Goal: Transaction & Acquisition: Register for event/course

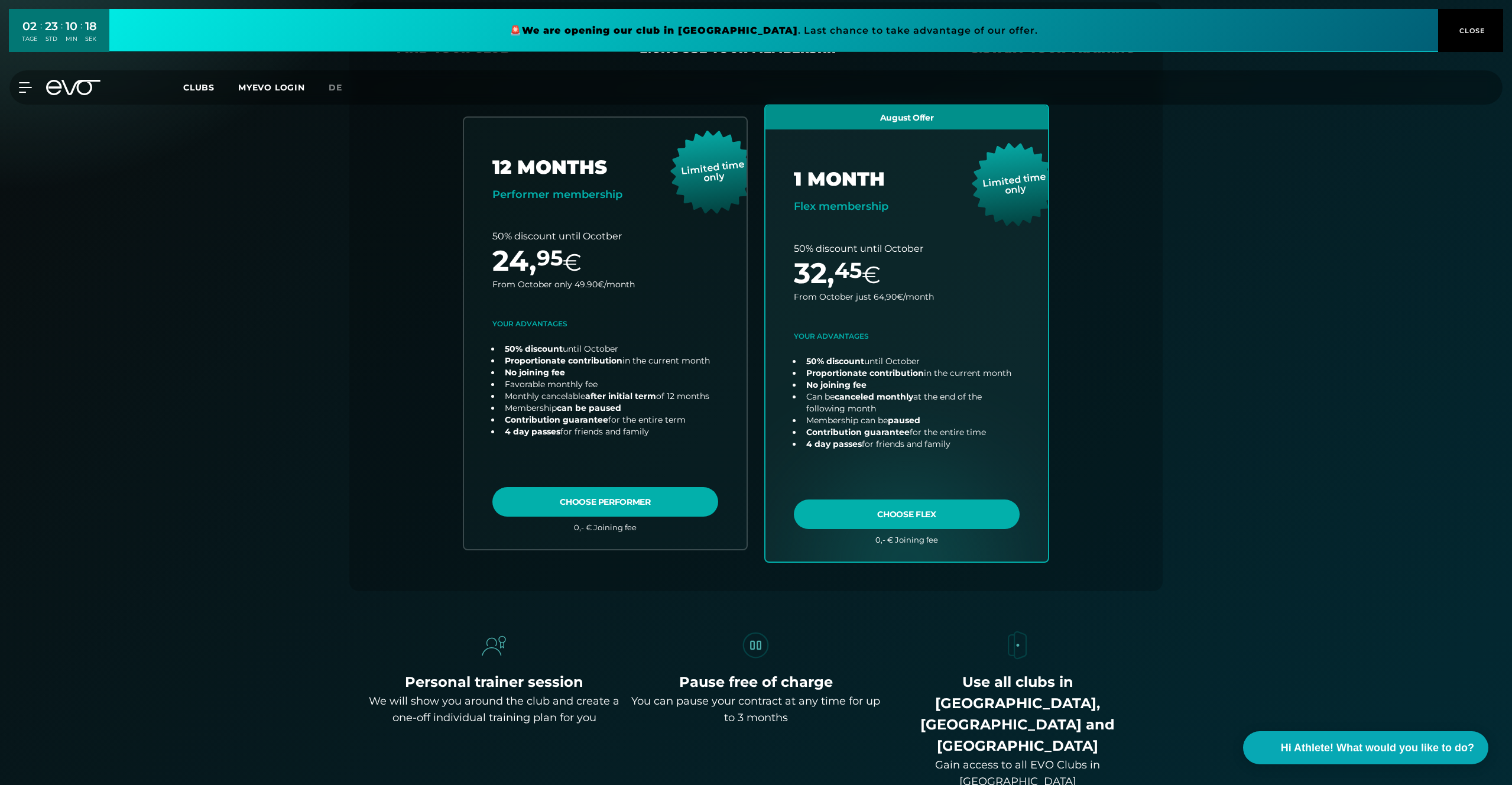
click at [1458, 23] on button "CLOSE" at bounding box center [1471, 30] width 65 height 43
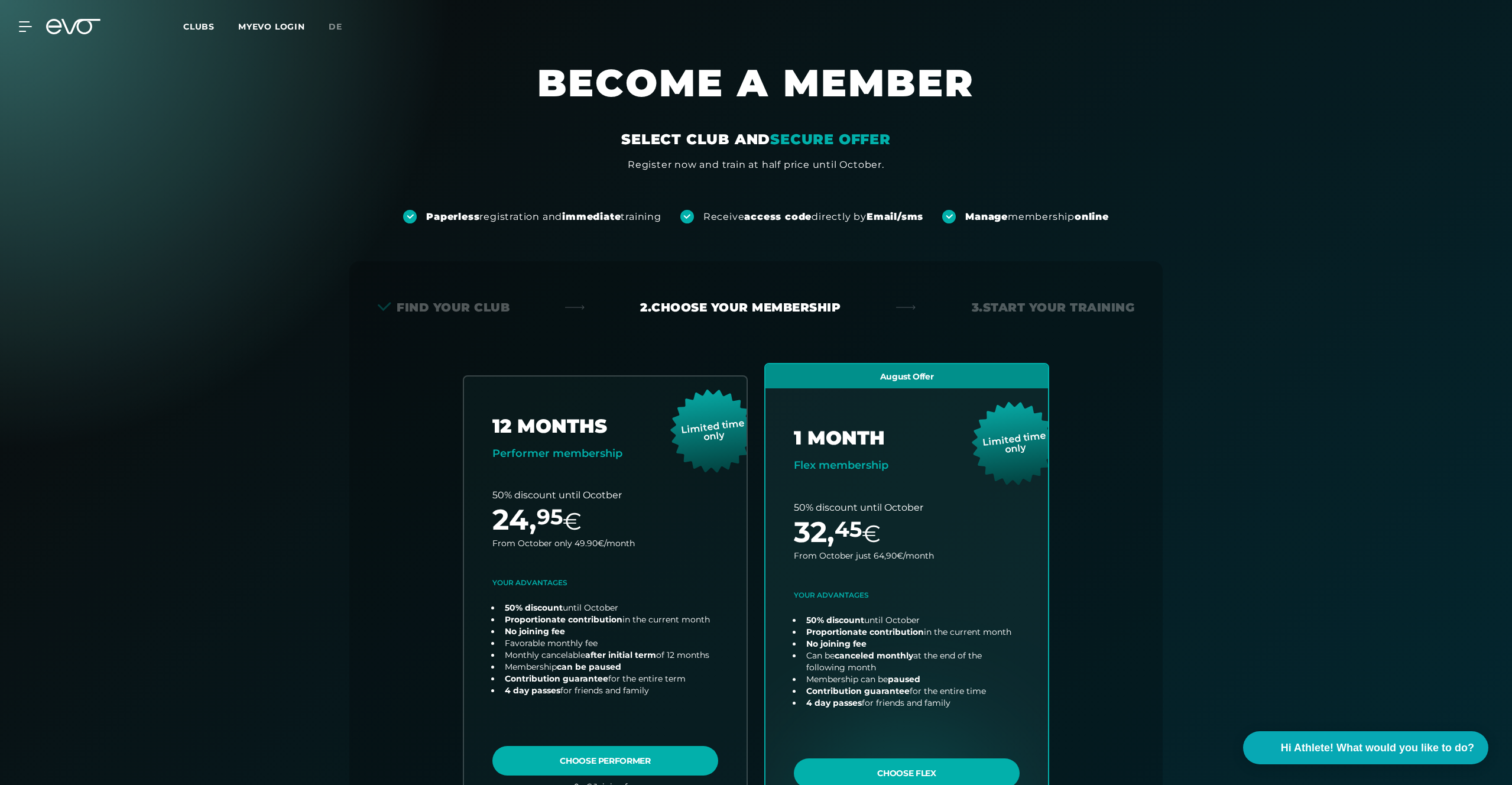
click at [23, 25] on icon at bounding box center [25, 26] width 13 height 10
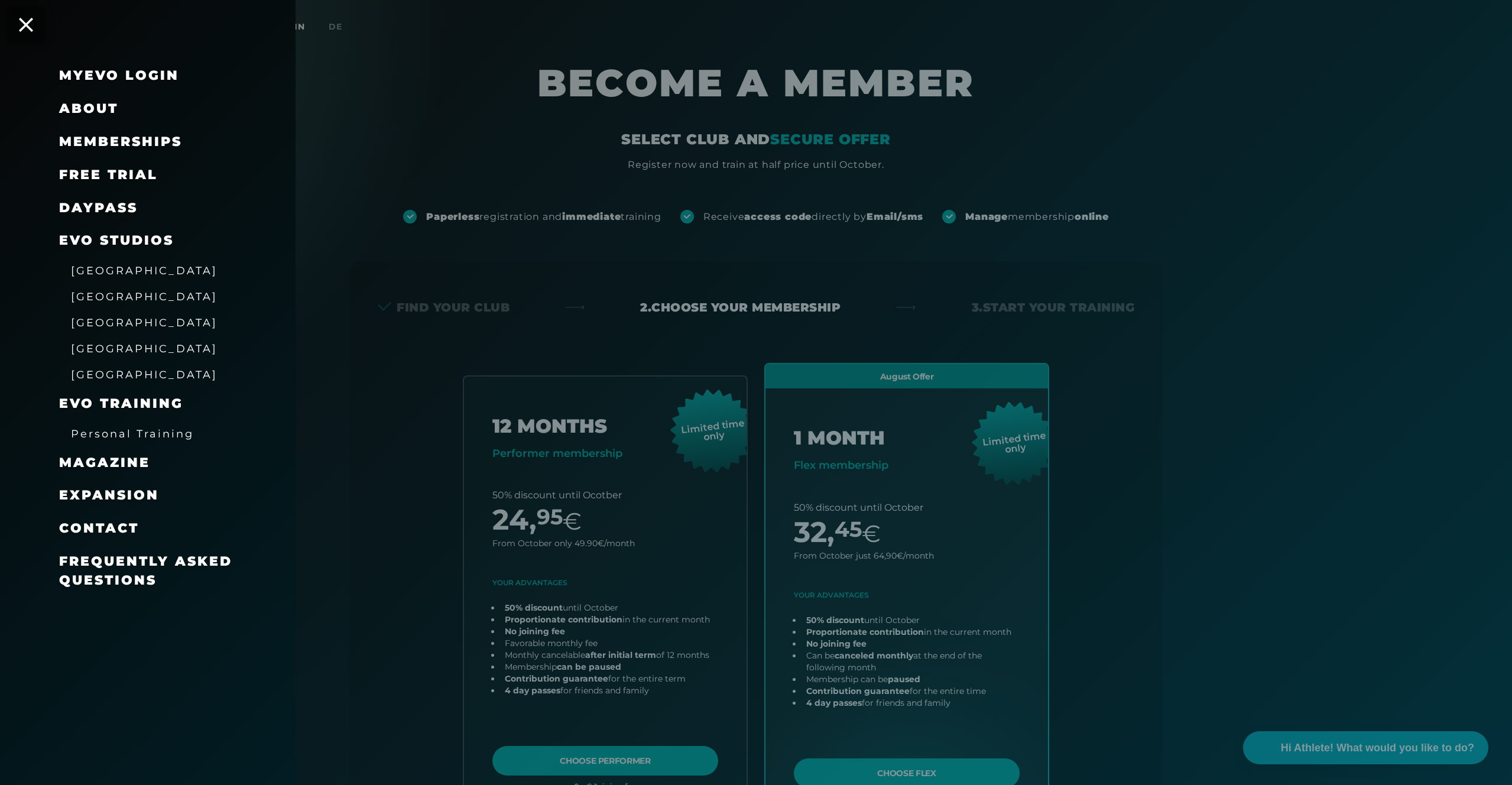
click at [107, 172] on span "free trial" at bounding box center [108, 175] width 99 height 16
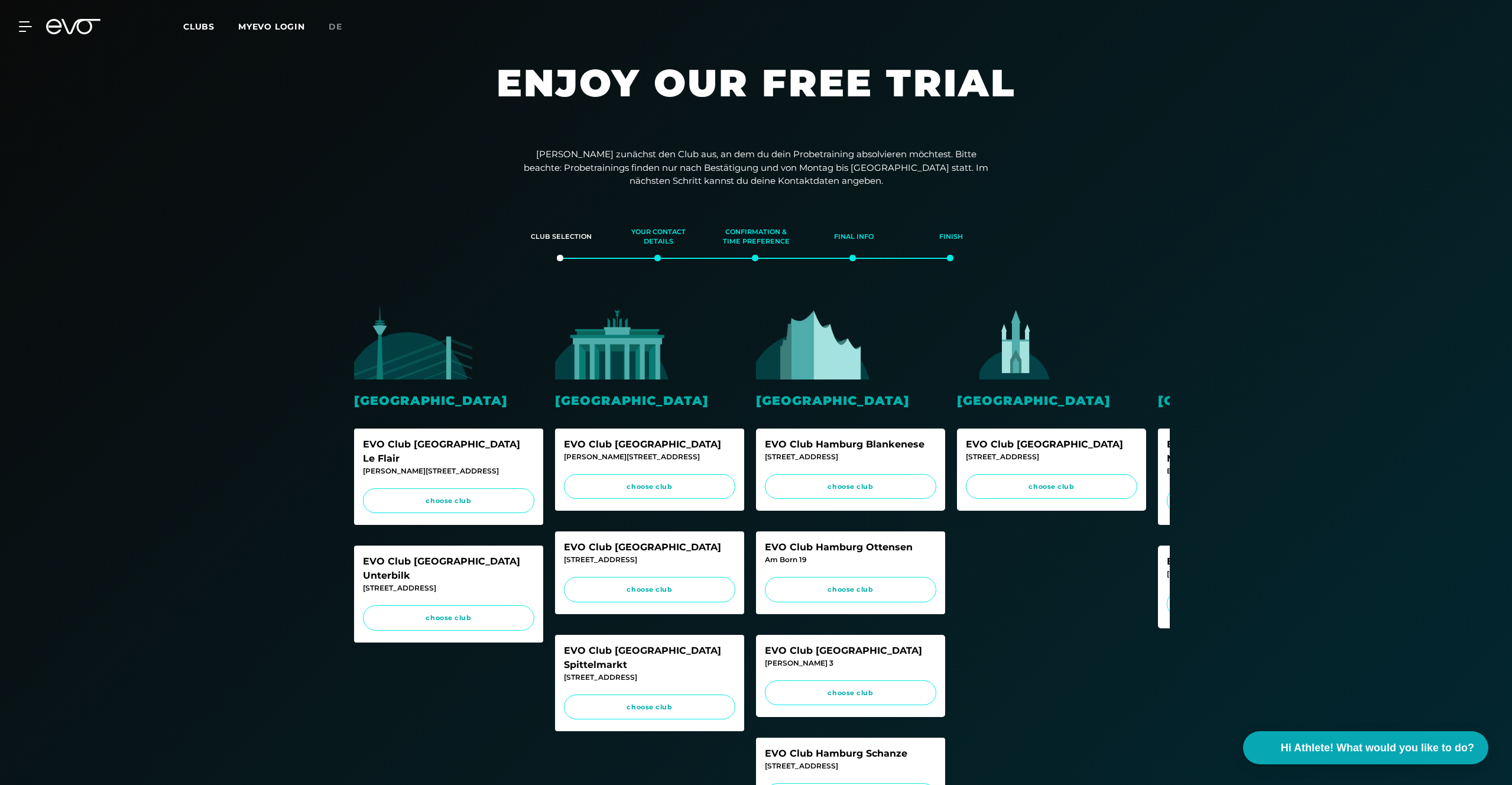
click at [20, 17] on div "MyEVO Login About Memberships free trial DAYPASS EVO Studios Düsseldorf Berlin …" at bounding box center [756, 26] width 1507 height 34
click at [32, 28] on icon at bounding box center [25, 26] width 13 height 10
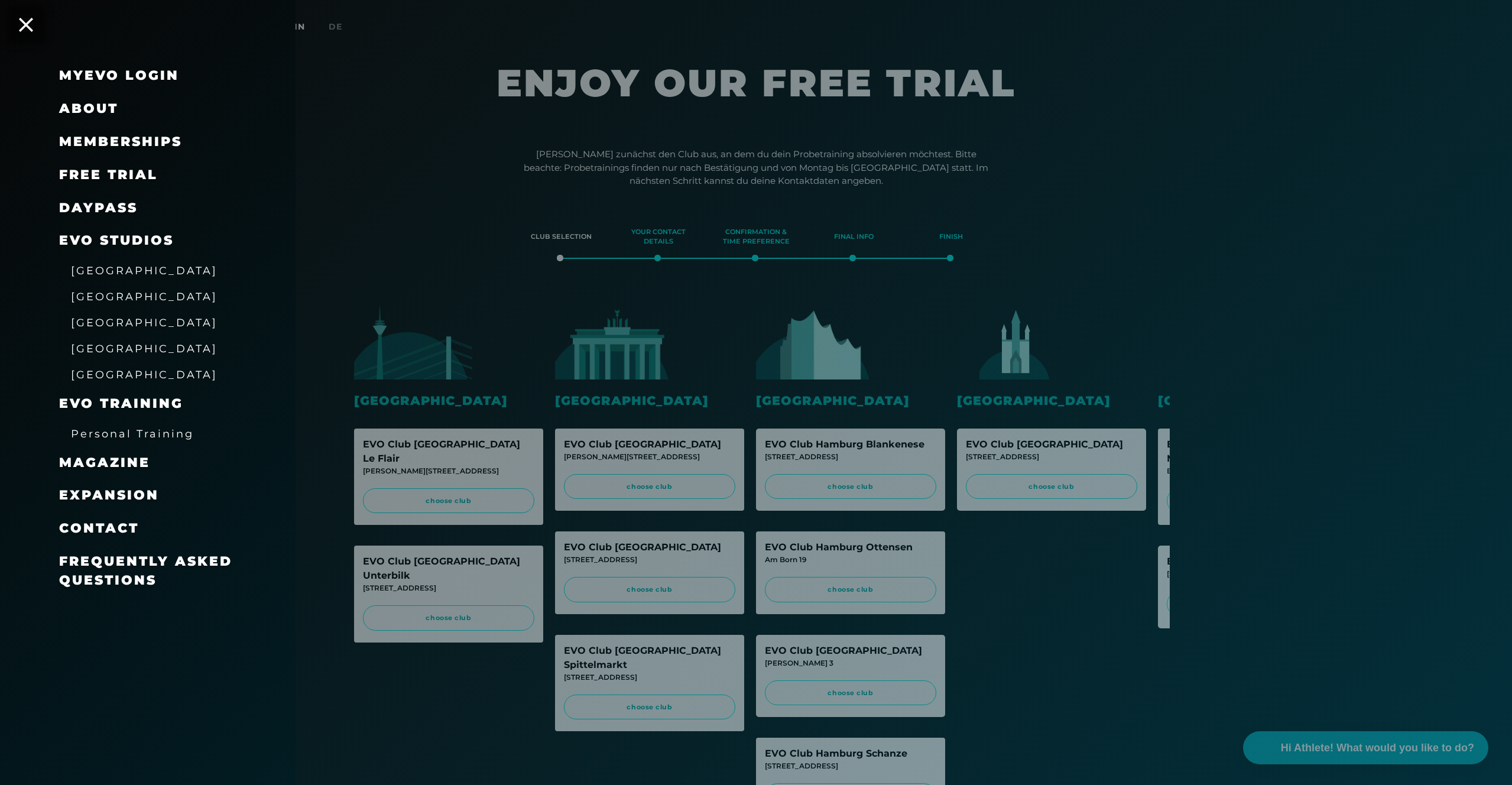
click at [93, 209] on link "DAYPASS" at bounding box center [98, 207] width 79 height 16
click at [120, 169] on span "free trial" at bounding box center [108, 175] width 99 height 16
click at [106, 179] on span "free trial" at bounding box center [108, 175] width 99 height 16
click at [88, 203] on link "DAYPASS" at bounding box center [98, 207] width 79 height 16
click at [106, 170] on span "free trial" at bounding box center [108, 175] width 99 height 16
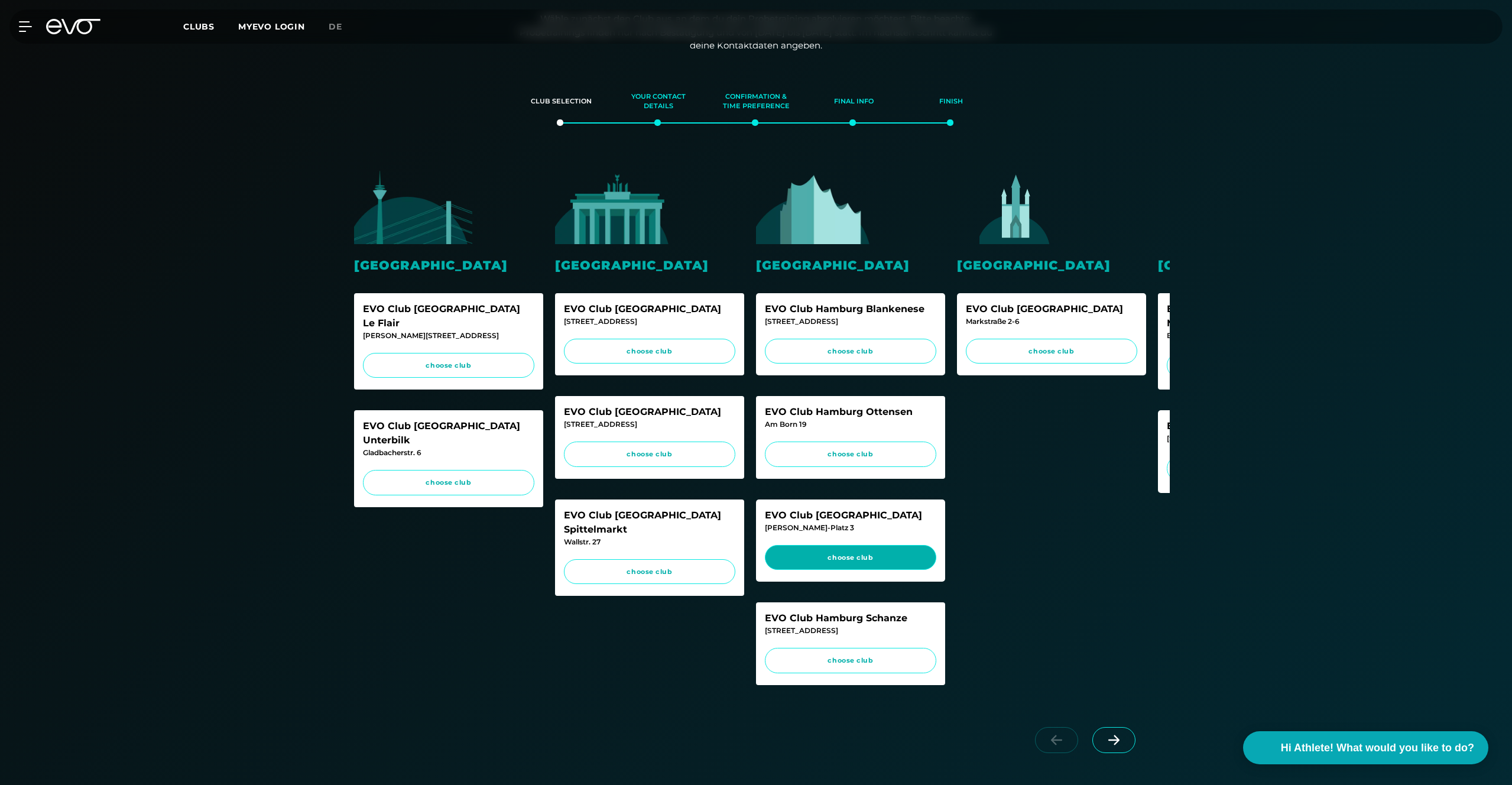
scroll to position [137, 0]
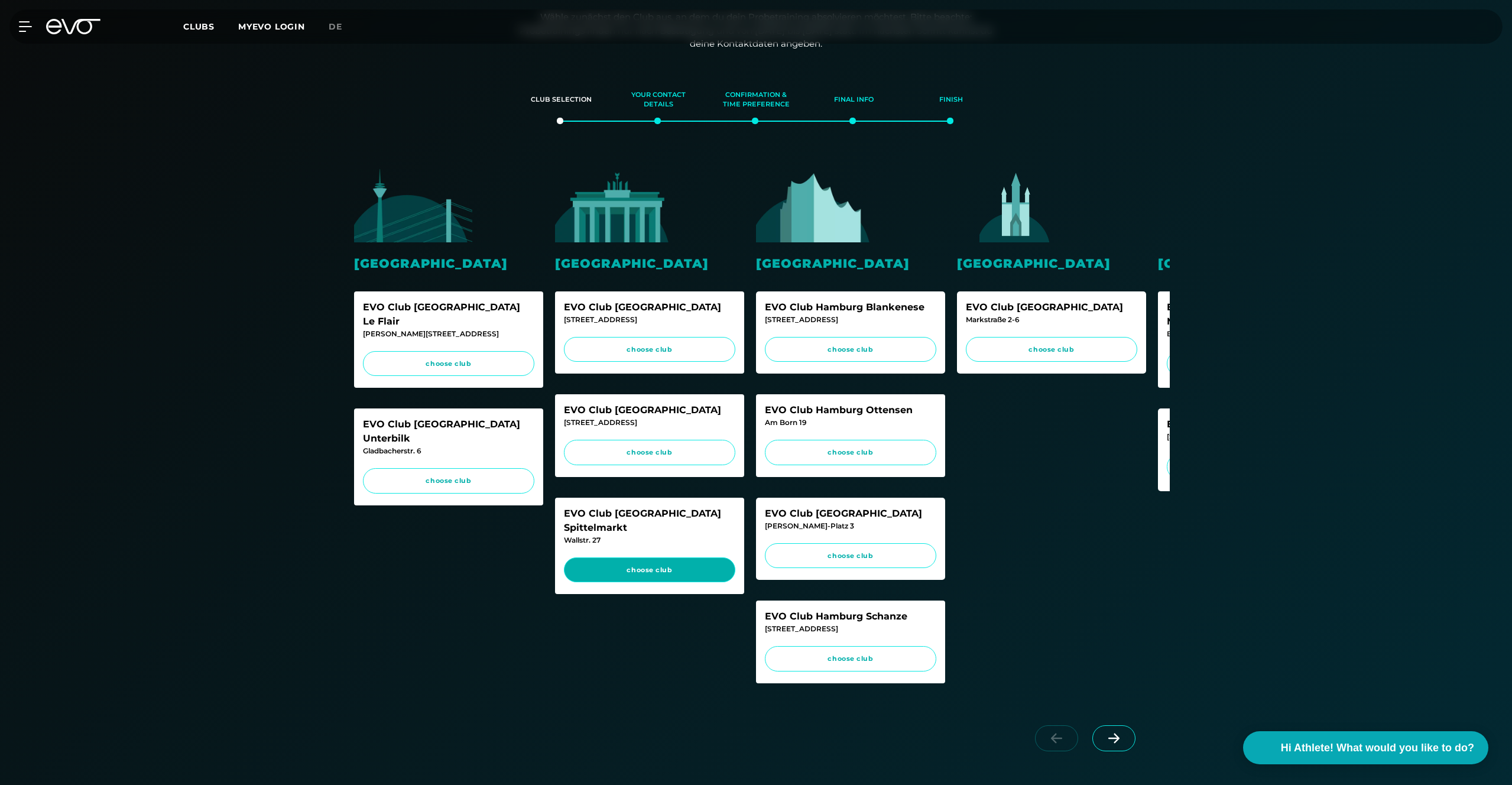
click at [672, 565] on span "choose club" at bounding box center [649, 570] width 149 height 10
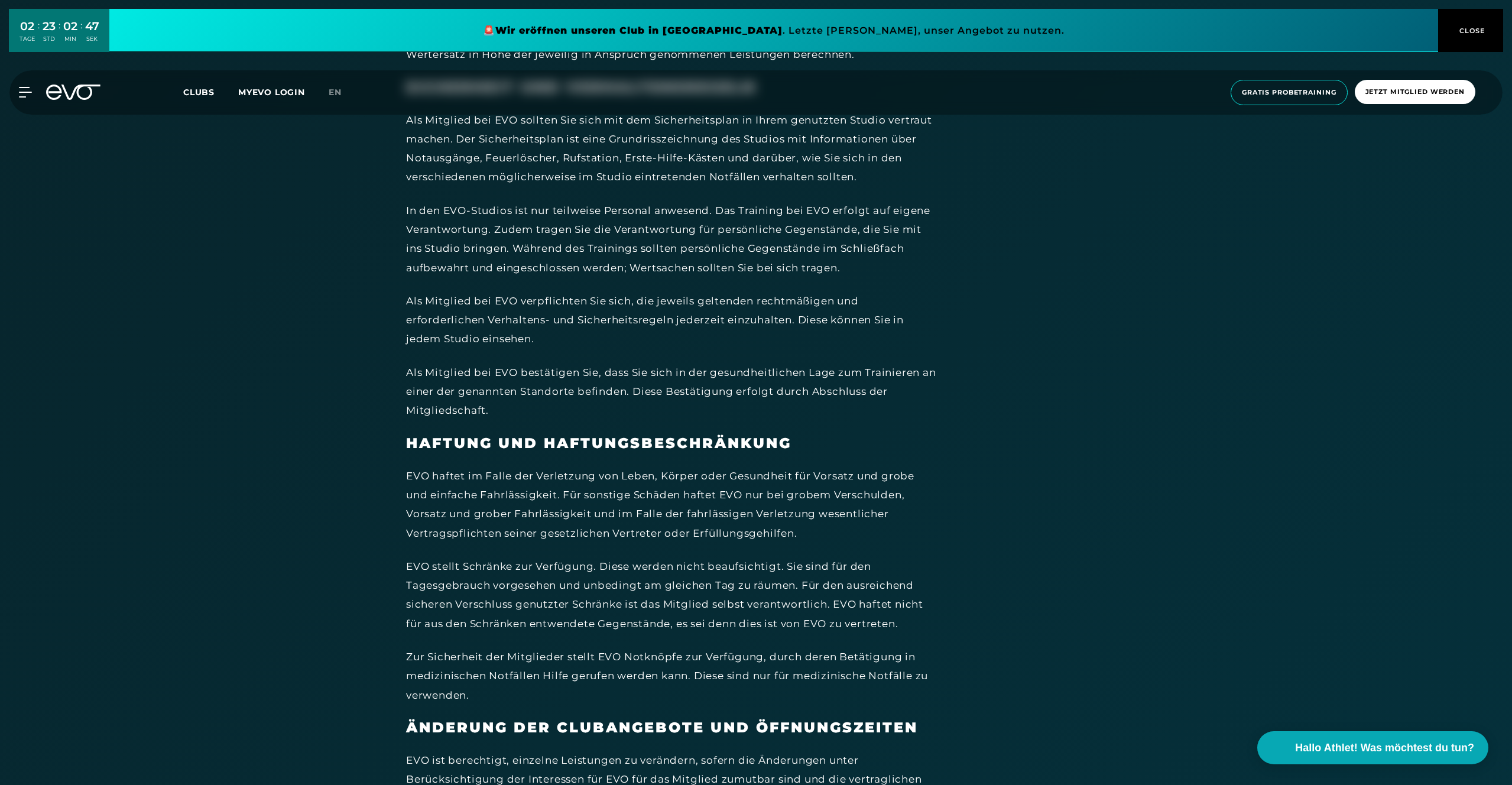
scroll to position [5428, 0]
